Goal: Download file/media

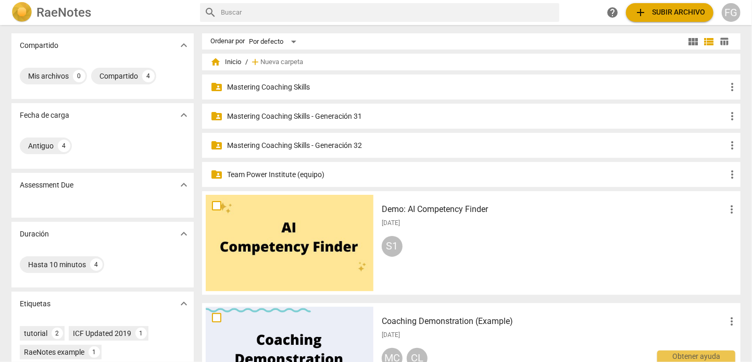
click at [301, 117] on p "Mastering Coaching Skills - Generación 31" at bounding box center [476, 116] width 499 height 11
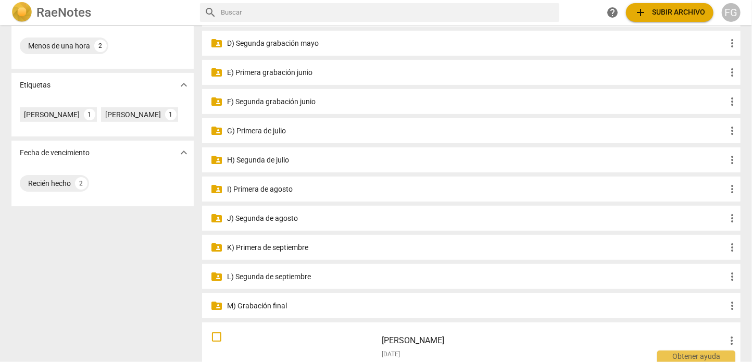
scroll to position [313, 0]
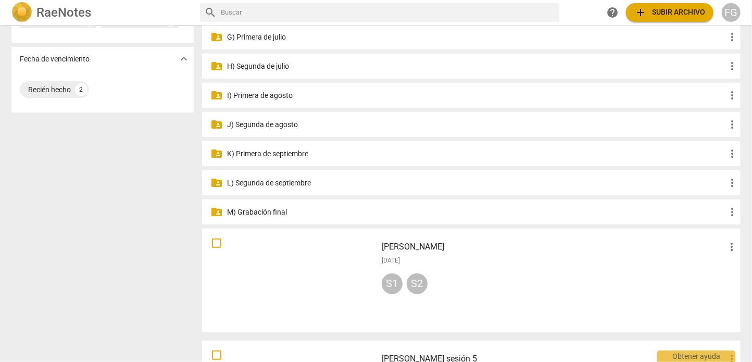
click at [286, 207] on p "M) Grabación final" at bounding box center [476, 212] width 499 height 11
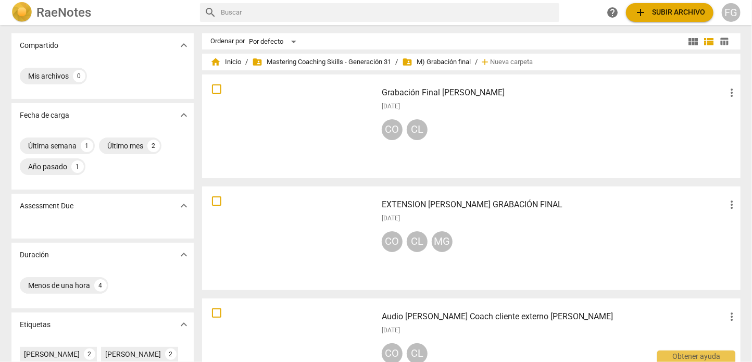
click at [724, 43] on span "table_chart" at bounding box center [725, 41] width 10 height 10
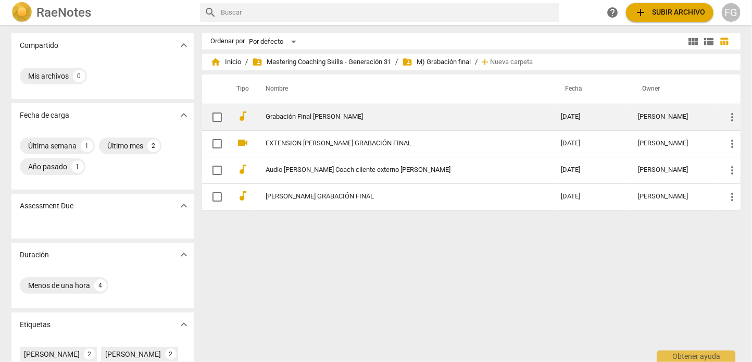
click at [457, 115] on link "Grabación Final [PERSON_NAME]" at bounding box center [395, 117] width 258 height 8
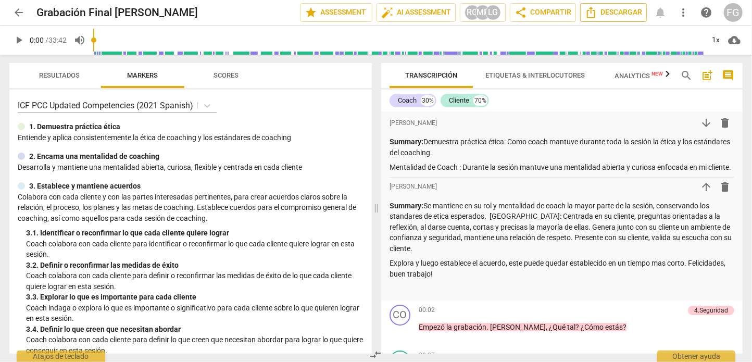
click at [608, 10] on span "Descargar" at bounding box center [613, 12] width 57 height 13
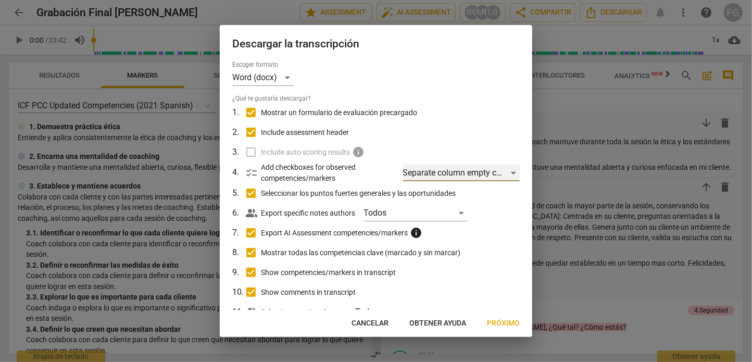
click at [447, 174] on div "Separate column empty checkboxes" at bounding box center [461, 173] width 117 height 17
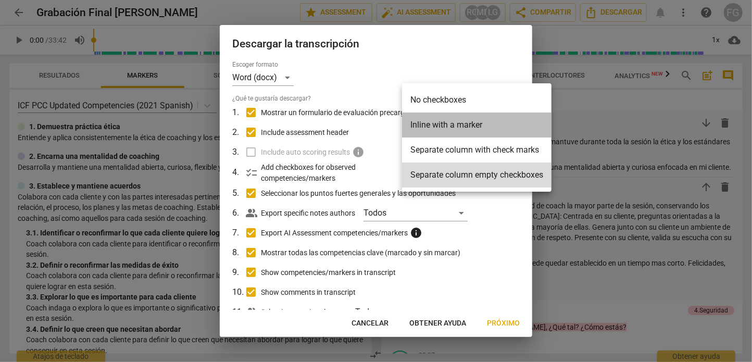
click at [440, 131] on li "Inline with a marker" at bounding box center [477, 125] width 150 height 25
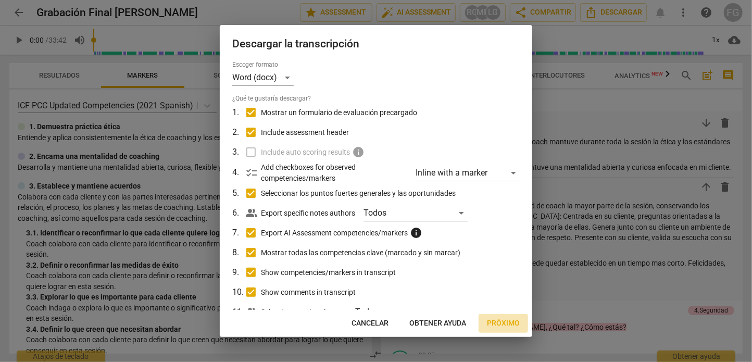
click at [494, 324] on span "Próximo" at bounding box center [503, 323] width 33 height 10
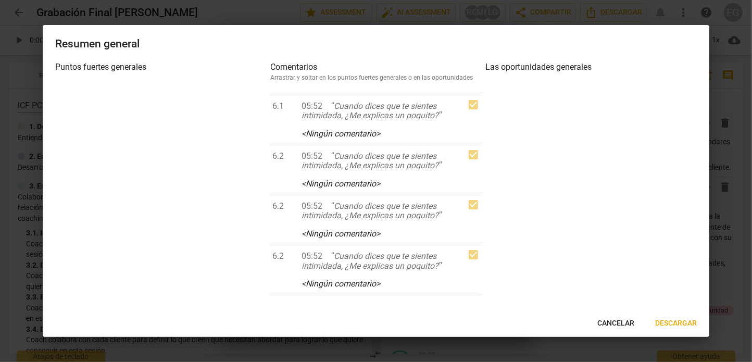
scroll to position [1355, 0]
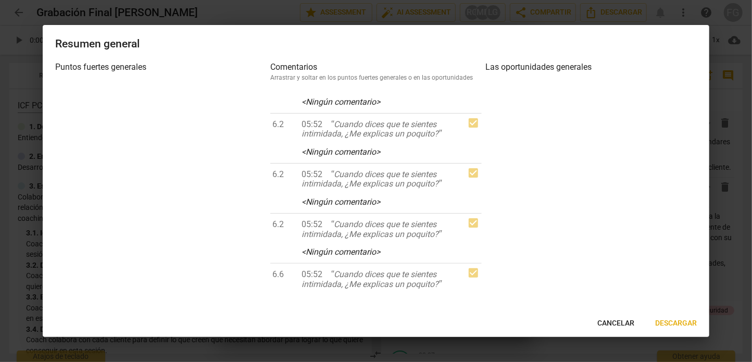
click at [675, 328] on span "Descargar" at bounding box center [677, 323] width 42 height 10
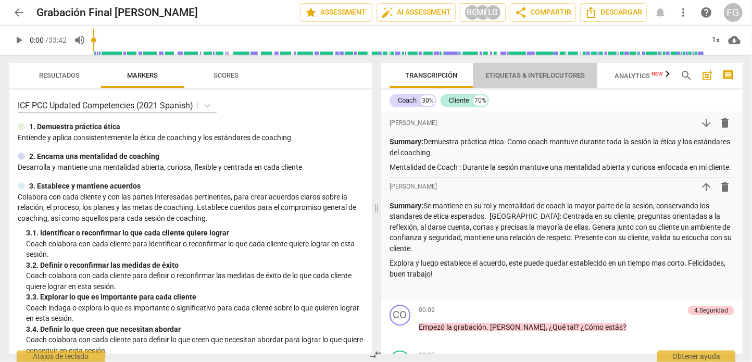
click at [551, 78] on span "Etiquetas & Interlocutores" at bounding box center [536, 75] width 100 height 8
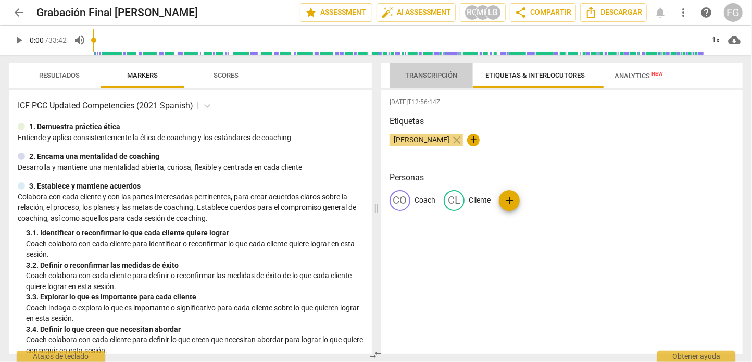
click at [417, 75] on span "Transcripción" at bounding box center [431, 75] width 52 height 8
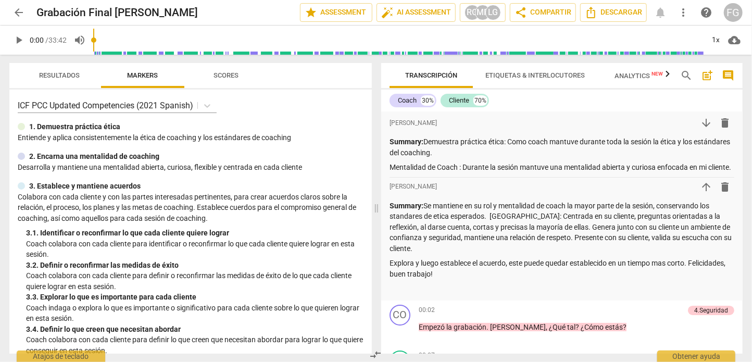
click at [646, 73] on span "Analytics New" at bounding box center [639, 76] width 48 height 8
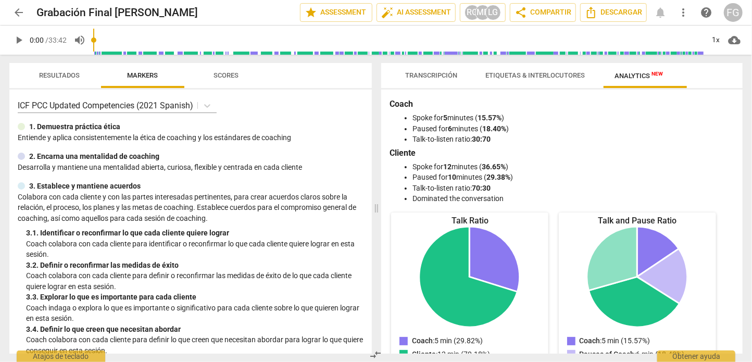
click at [418, 81] on span "Transcripción" at bounding box center [431, 76] width 77 height 14
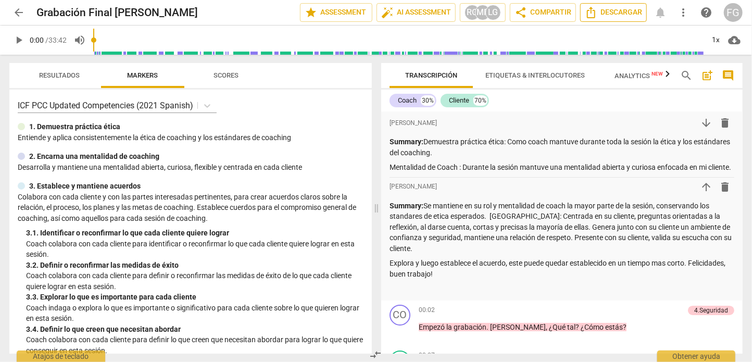
click at [609, 17] on span "Descargar" at bounding box center [613, 12] width 57 height 13
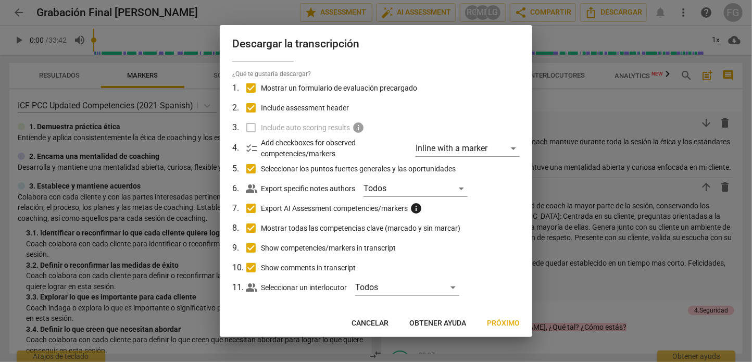
scroll to position [36, 0]
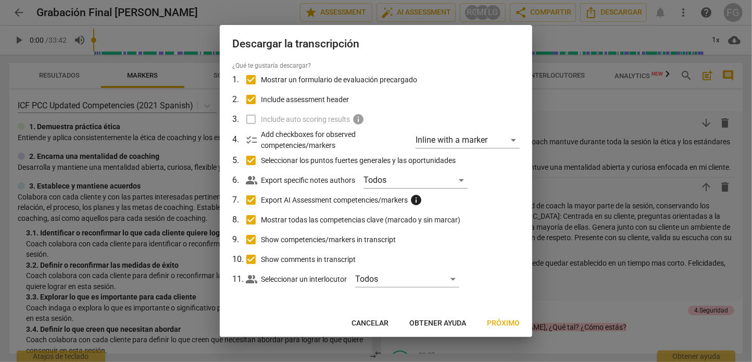
click at [251, 117] on label "Include auto scoring results info" at bounding box center [375, 119] width 273 height 20
click at [397, 180] on div "Todos" at bounding box center [416, 180] width 104 height 17
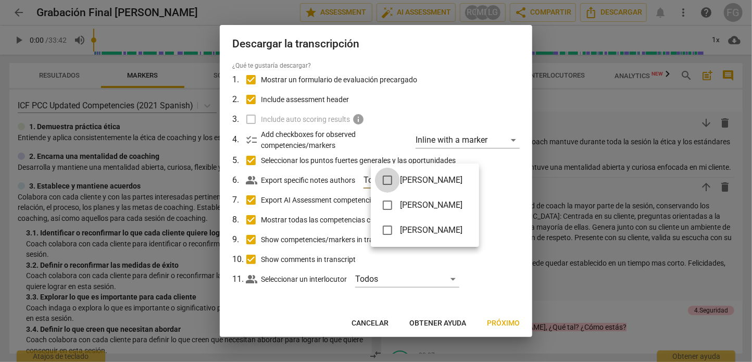
click at [383, 177] on input "checkbox" at bounding box center [387, 180] width 25 height 25
checkbox input "true"
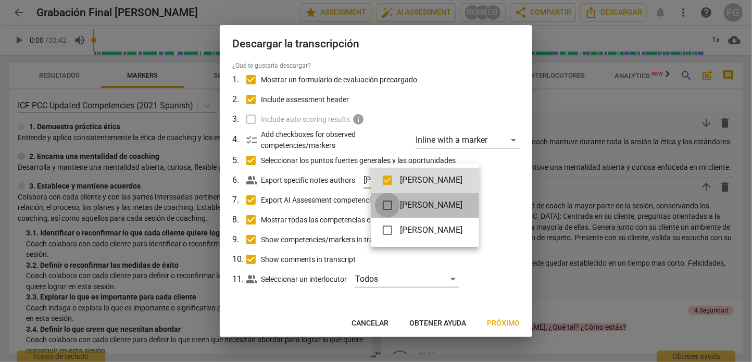
drag, startPoint x: 386, startPoint y: 204, endPoint x: 388, endPoint y: 229, distance: 25.7
click at [386, 204] on input "checkbox" at bounding box center [387, 205] width 25 height 25
checkbox input "true"
click at [390, 234] on input "checkbox" at bounding box center [387, 230] width 25 height 25
checkbox input "true"
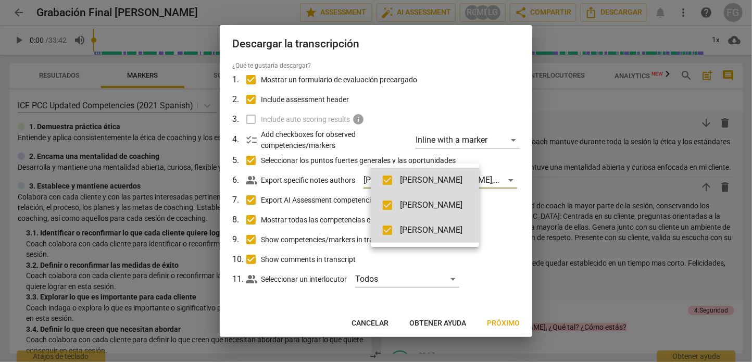
click at [516, 212] on div at bounding box center [376, 181] width 752 height 362
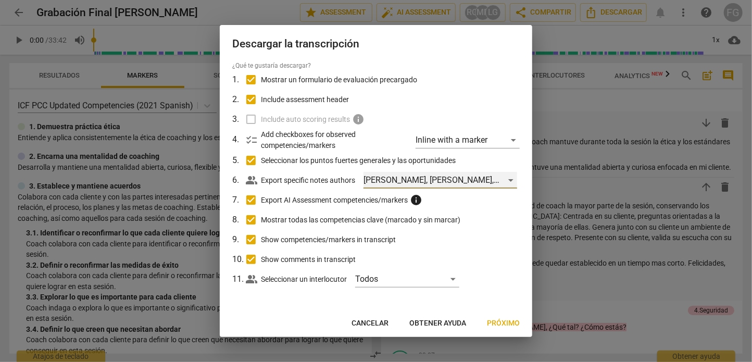
scroll to position [39, 0]
click at [439, 283] on div "Todos" at bounding box center [407, 279] width 104 height 17
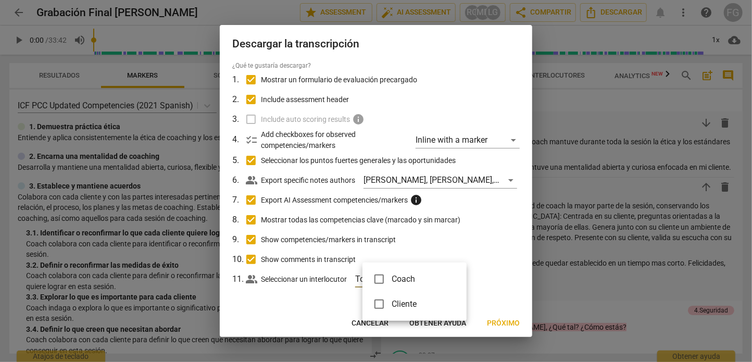
click at [522, 274] on div at bounding box center [376, 181] width 752 height 362
click at [501, 326] on span "Próximo" at bounding box center [503, 323] width 33 height 10
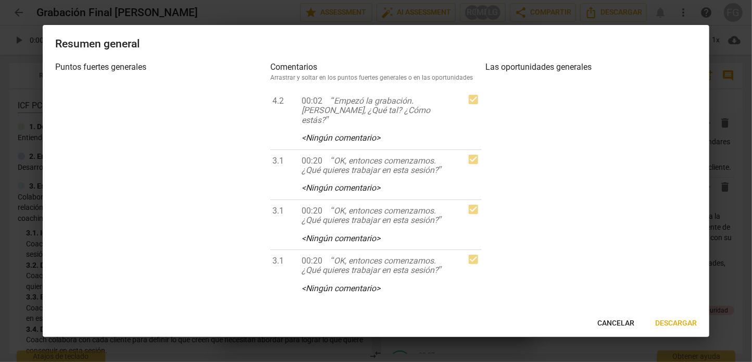
click at [664, 324] on span "Descargar" at bounding box center [677, 323] width 42 height 10
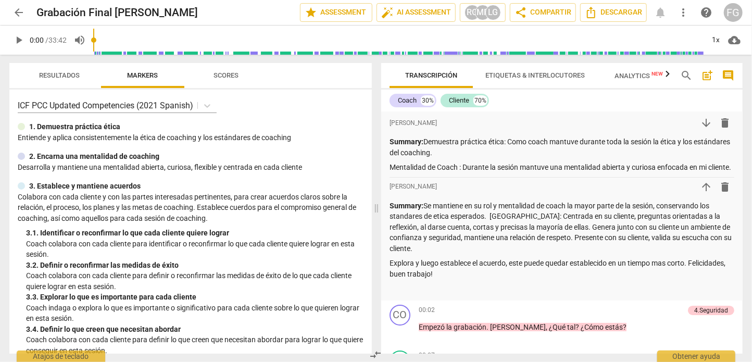
scroll to position [36, 0]
click at [734, 74] on span "comment" at bounding box center [728, 75] width 13 height 13
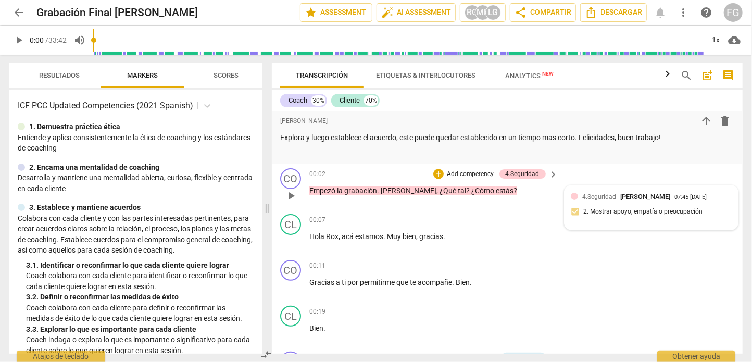
scroll to position [156, 0]
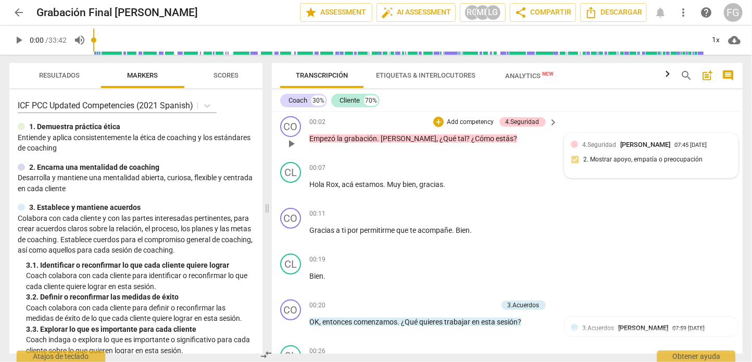
drag, startPoint x: 621, startPoint y: 150, endPoint x: 686, endPoint y: 147, distance: 65.2
click at [671, 147] on span "[PERSON_NAME]" at bounding box center [646, 145] width 50 height 8
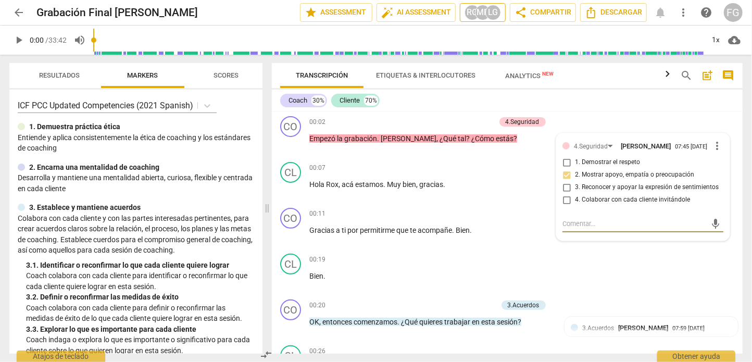
click at [465, 6] on div "RG" at bounding box center [473, 13] width 16 height 16
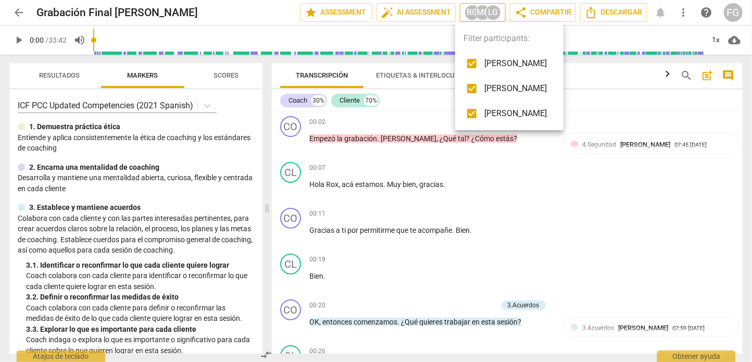
click at [465, 6] on div at bounding box center [376, 181] width 752 height 362
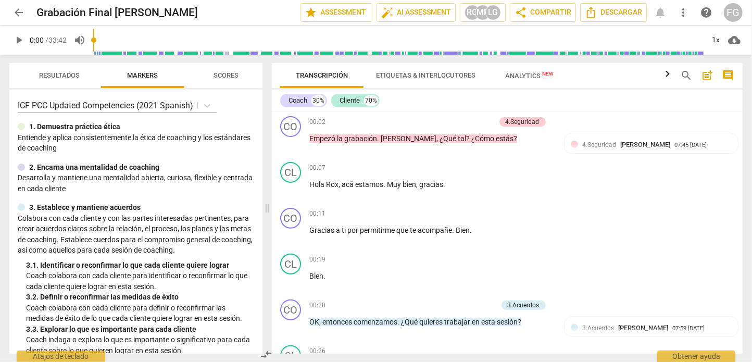
click at [687, 11] on span "more_vert" at bounding box center [683, 12] width 13 height 13
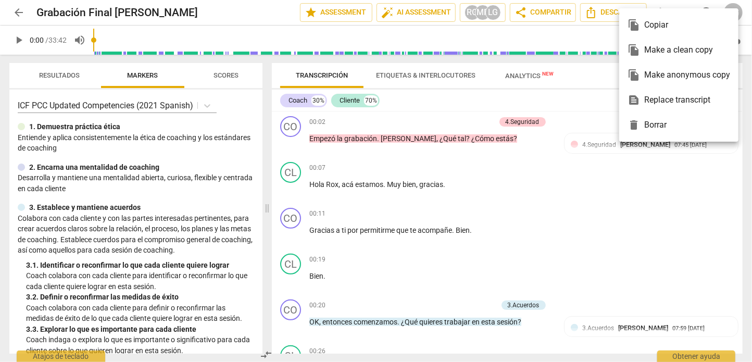
click at [596, 24] on div at bounding box center [376, 181] width 752 height 362
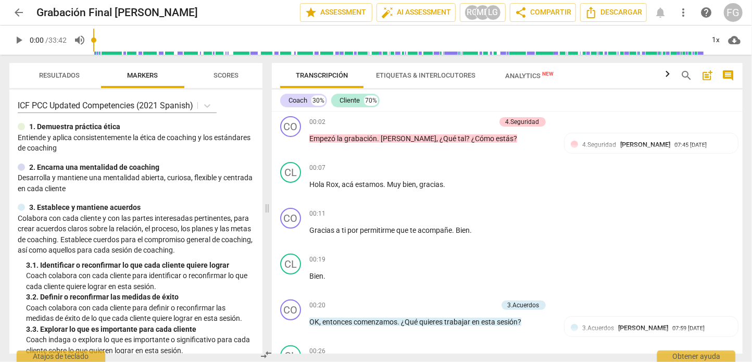
click at [20, 6] on span "arrow_back" at bounding box center [19, 12] width 13 height 13
